Goal: Task Accomplishment & Management: Use online tool/utility

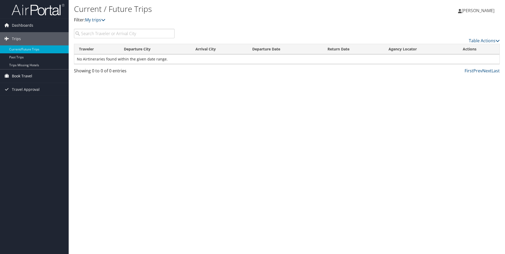
click at [26, 78] on span "Book Travel" at bounding box center [22, 76] width 20 height 13
click at [29, 93] on link "Book/Manage Online Trips" at bounding box center [34, 95] width 69 height 8
